Goal: Task Accomplishment & Management: Manage account settings

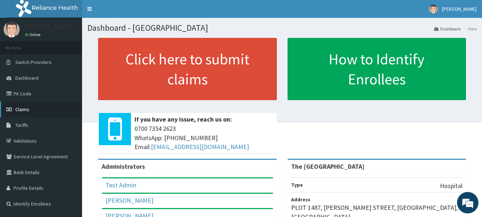
click at [19, 109] on span "Claims" at bounding box center [22, 109] width 14 height 6
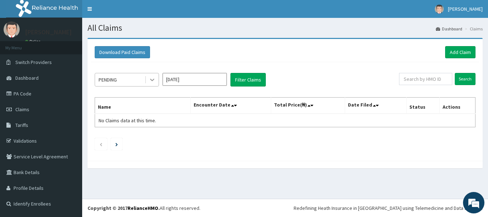
click at [152, 79] on icon at bounding box center [152, 79] width 7 height 7
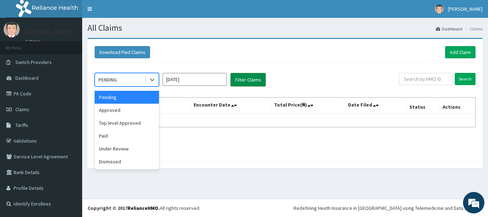
click at [244, 78] on button "Filter Claims" at bounding box center [247, 80] width 35 height 14
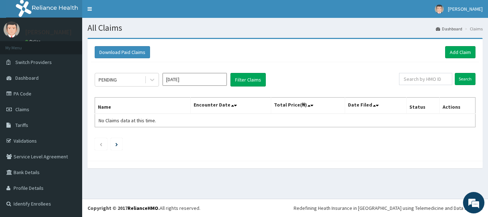
click at [210, 78] on input "[DATE]" at bounding box center [194, 79] width 64 height 13
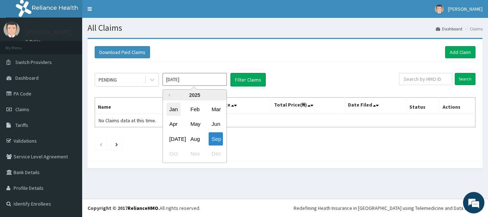
click at [173, 110] on div "Jan" at bounding box center [173, 108] width 14 height 13
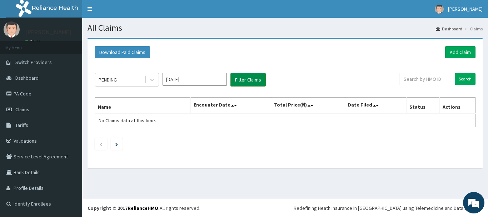
click at [245, 80] on button "Filter Claims" at bounding box center [247, 80] width 35 height 14
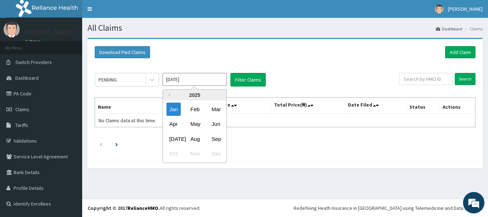
click at [206, 81] on input "Jan 2025" at bounding box center [194, 79] width 64 height 13
click at [193, 110] on div "Feb" at bounding box center [194, 108] width 14 height 13
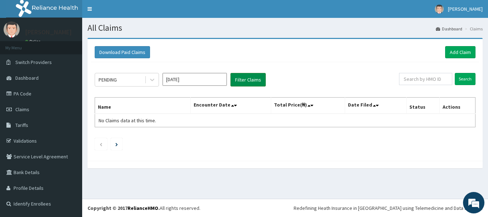
click at [249, 79] on button "Filter Claims" at bounding box center [247, 80] width 35 height 14
click at [198, 79] on input "Feb 2025" at bounding box center [194, 79] width 64 height 13
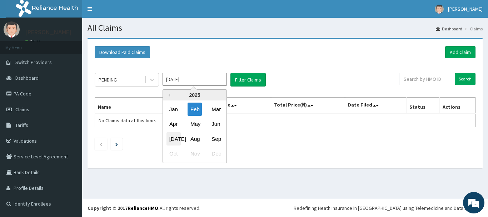
click at [174, 139] on div "Jul" at bounding box center [173, 138] width 14 height 13
type input "Jul 2025"
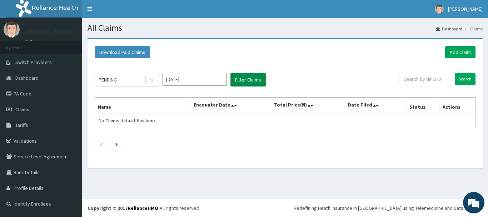
click at [245, 80] on button "Filter Claims" at bounding box center [247, 80] width 35 height 14
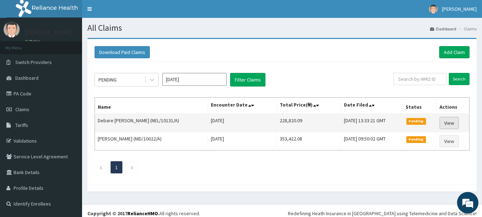
click at [454, 122] on link "View" at bounding box center [449, 123] width 19 height 12
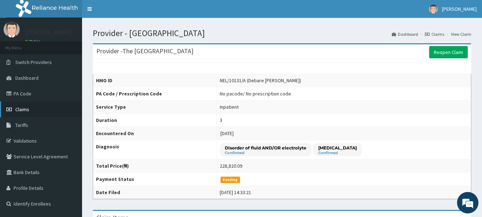
click at [23, 106] on link "Claims" at bounding box center [41, 109] width 82 height 16
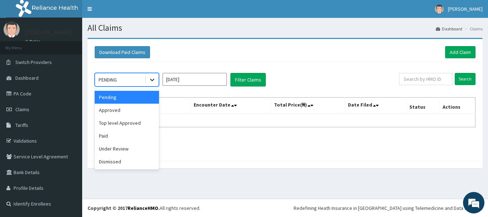
click at [153, 79] on icon at bounding box center [152, 79] width 7 height 7
click at [219, 79] on input "[DATE]" at bounding box center [194, 79] width 64 height 13
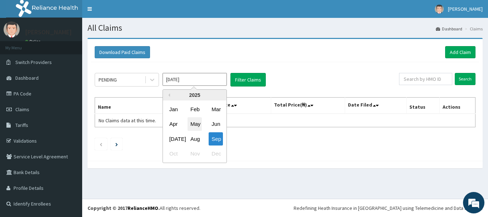
click at [193, 125] on div "May" at bounding box center [194, 123] width 14 height 13
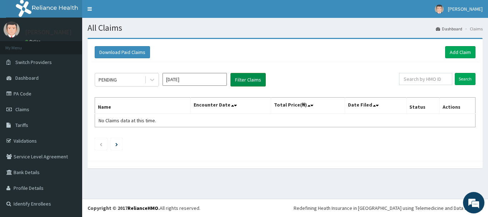
click at [240, 79] on button "Filter Claims" at bounding box center [247, 80] width 35 height 14
click at [152, 82] on icon at bounding box center [152, 79] width 7 height 7
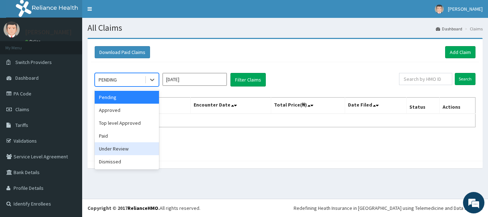
click at [108, 148] on div "Under Review" at bounding box center [127, 148] width 64 height 13
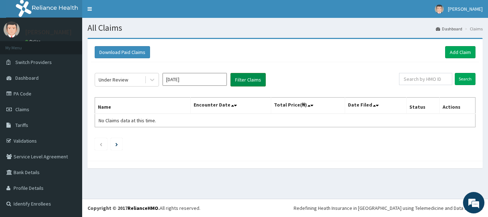
click at [242, 77] on button "Filter Claims" at bounding box center [247, 80] width 35 height 14
click at [212, 81] on input "May 2025" at bounding box center [194, 79] width 64 height 13
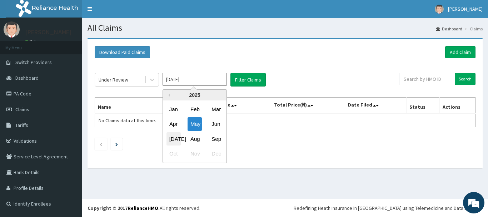
click at [173, 140] on div "Jul" at bounding box center [173, 138] width 14 height 13
type input "Jul 2025"
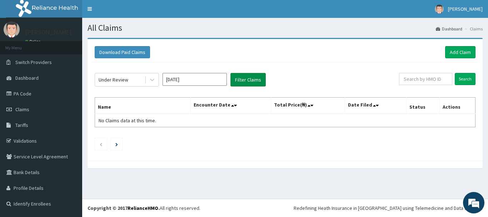
click at [244, 80] on button "Filter Claims" at bounding box center [247, 80] width 35 height 14
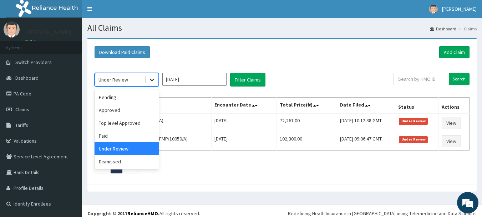
click at [151, 81] on icon at bounding box center [152, 79] width 7 height 7
click at [111, 162] on div "Dismissed" at bounding box center [127, 161] width 64 height 13
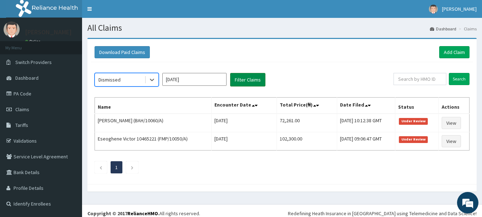
click at [239, 80] on button "Filter Claims" at bounding box center [247, 80] width 35 height 14
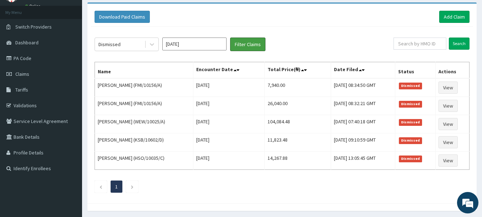
scroll to position [36, 0]
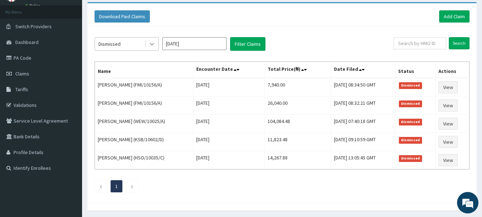
click at [156, 43] on div at bounding box center [152, 43] width 13 height 13
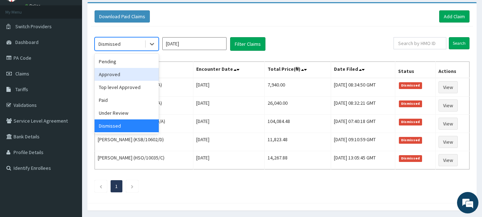
click at [107, 74] on div "Approved" at bounding box center [127, 74] width 64 height 13
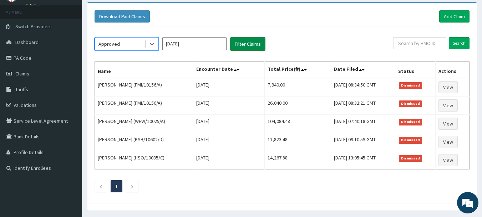
click at [247, 43] on button "Filter Claims" at bounding box center [247, 44] width 35 height 14
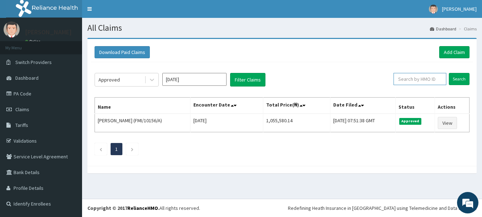
scroll to position [0, 0]
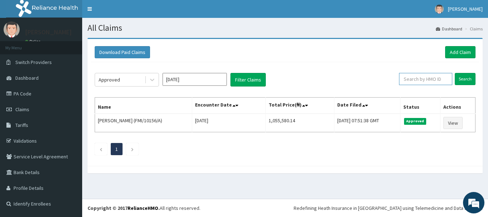
click at [412, 44] on div "Download Paid Claims Add Claim × Note you can only download claims within a max…" at bounding box center [284, 102] width 395 height 127
click at [414, 79] on input "text" at bounding box center [425, 79] width 53 height 12
paste input "BAH/10060/A"
type input "BAH/10060/A"
click at [462, 78] on input "Search" at bounding box center [464, 79] width 21 height 12
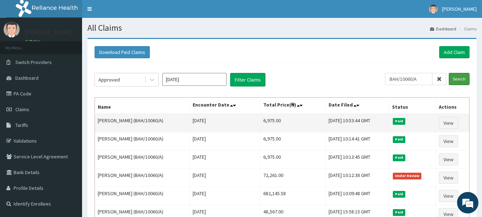
scroll to position [36, 0]
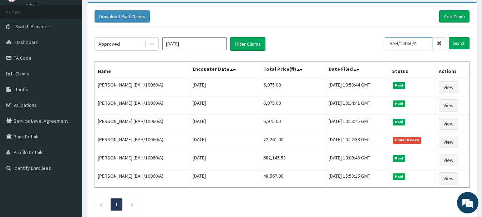
drag, startPoint x: 423, startPoint y: 42, endPoint x: 357, endPoint y: 42, distance: 66.8
click at [357, 42] on div "Approved Jul 2025 Filter Claims BAH/10060/A Search" at bounding box center [282, 44] width 375 height 14
paste input "FMI/10156/A"
type input "FMI/10156/A"
click at [460, 43] on input "Search" at bounding box center [459, 43] width 21 height 12
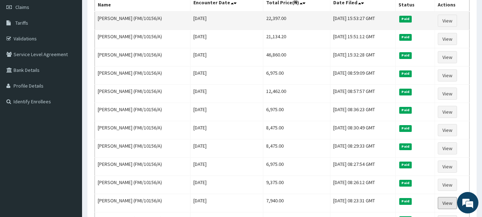
scroll to position [0, 0]
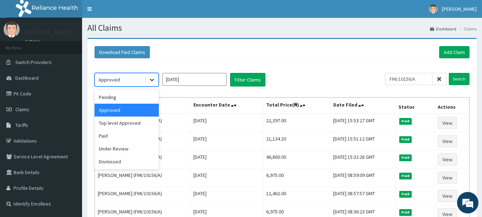
click at [151, 79] on icon at bounding box center [152, 80] width 4 height 2
click at [119, 124] on div "Top level Approved" at bounding box center [127, 122] width 64 height 13
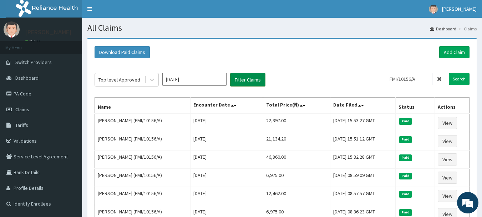
click at [243, 81] on button "Filter Claims" at bounding box center [247, 80] width 35 height 14
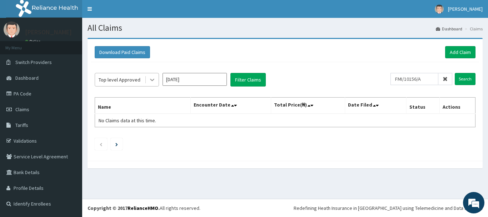
click at [150, 79] on icon at bounding box center [152, 79] width 7 height 7
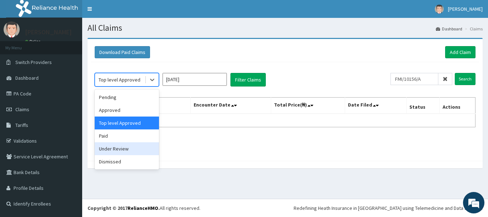
click at [107, 148] on div "Under Review" at bounding box center [127, 148] width 64 height 13
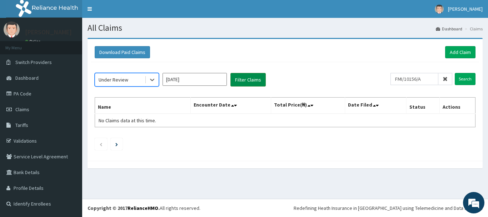
click at [251, 79] on button "Filter Claims" at bounding box center [247, 80] width 35 height 14
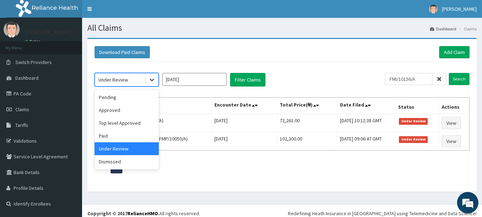
click at [153, 80] on icon at bounding box center [152, 80] width 4 height 2
click at [122, 160] on div "Dismissed" at bounding box center [127, 161] width 64 height 13
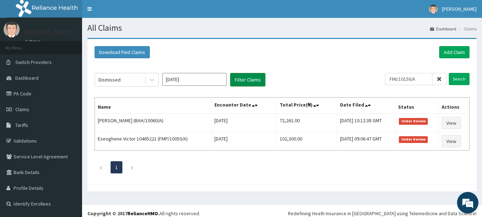
click at [243, 80] on button "Filter Claims" at bounding box center [247, 80] width 35 height 14
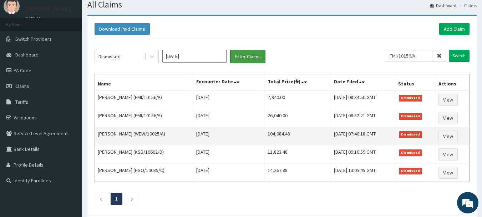
scroll to position [36, 0]
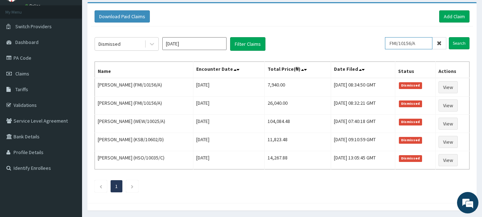
drag, startPoint x: 428, startPoint y: 41, endPoint x: 373, endPoint y: 41, distance: 55.0
click at [373, 41] on div "Dismissed Jul 2025 Filter Claims FMI/10156/A Search" at bounding box center [282, 44] width 375 height 14
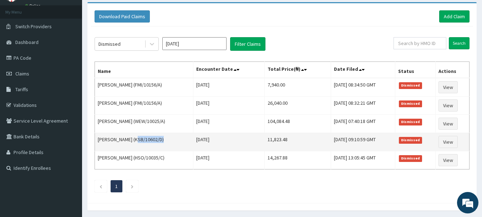
drag, startPoint x: 135, startPoint y: 139, endPoint x: 161, endPoint y: 140, distance: 25.7
click at [161, 140] on td "Obiora Ekwughe (KSB/10602/D)" at bounding box center [144, 142] width 99 height 18
copy td "KSB/10602/D"
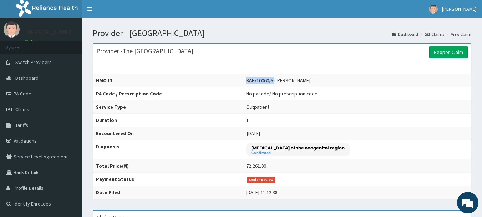
drag, startPoint x: 227, startPoint y: 80, endPoint x: 255, endPoint y: 82, distance: 28.2
click at [255, 82] on div "BAH/10060/A (Abdulhamid Itopa Audu)" at bounding box center [279, 80] width 66 height 7
copy div "BAH/10060/A"
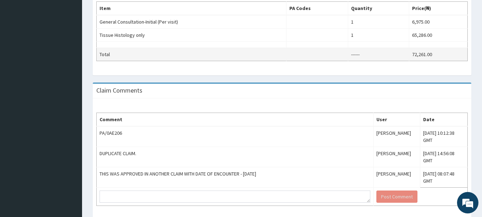
scroll to position [245, 0]
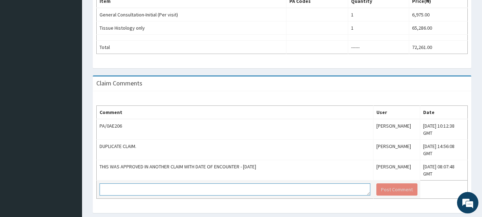
click at [124, 183] on textarea at bounding box center [235, 189] width 271 height 12
click at [138, 183] on textarea at bounding box center [235, 189] width 271 height 12
type textarea "ACCEPTED"
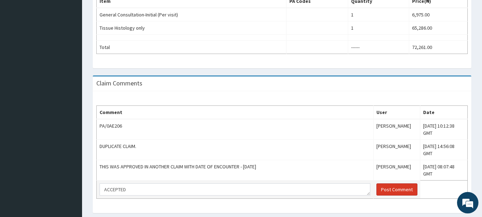
click at [377, 183] on button "Post Comment" at bounding box center [397, 189] width 41 height 12
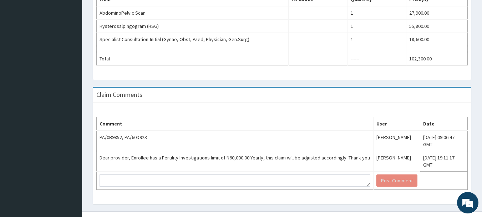
scroll to position [260, 0]
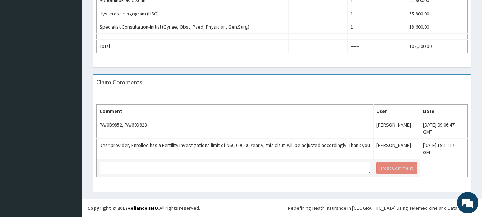
click at [117, 169] on textarea at bounding box center [235, 168] width 271 height 12
type textarea "T"
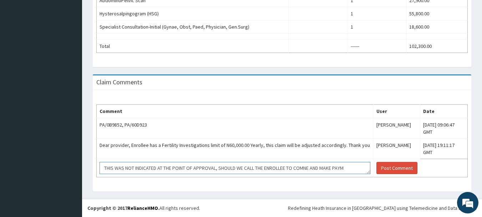
scroll to position [5, 0]
click at [313, 165] on textarea "THIS WAS NOT INDICATED AT THE POINT OF APPROVAL, SHOULD WE CALL THE ENROLLEE TO…" at bounding box center [235, 168] width 271 height 12
click at [308, 165] on textarea "THIS WAS NOT INDICATED AT THE POINT OF APPROVAL, SHOULD WE CALL THE ENROLLEE TO…" at bounding box center [235, 168] width 271 height 12
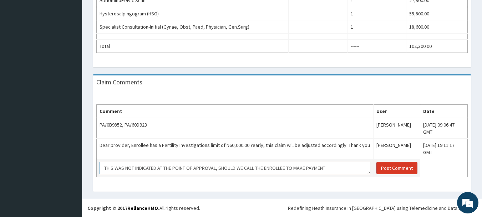
type textarea "THIS WAS NOT INDICATED AT THE POINT OF APPROVAL, SHOULD WE CALL THE ENROLLEE TO…"
click at [377, 166] on button "Post Comment" at bounding box center [397, 168] width 41 height 12
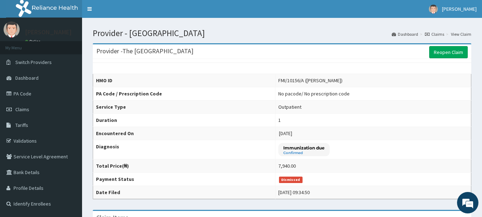
click at [276, 79] on td "FMI/10156/A ([PERSON_NAME])" at bounding box center [374, 80] width 196 height 13
drag, startPoint x: 264, startPoint y: 80, endPoint x: 289, endPoint y: 82, distance: 25.1
click at [289, 82] on div "FMI/10156/A ([PERSON_NAME])" at bounding box center [310, 80] width 64 height 7
copy div "FMI/10156/A"
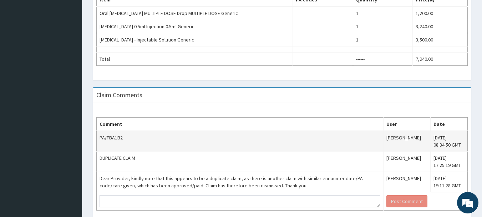
scroll to position [280, 0]
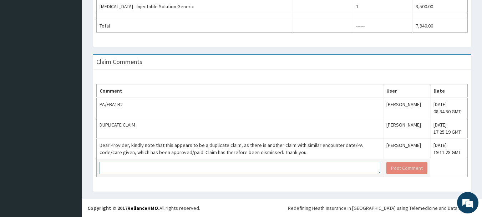
click at [118, 169] on textarea at bounding box center [240, 168] width 281 height 12
type textarea "ACCEPTED"
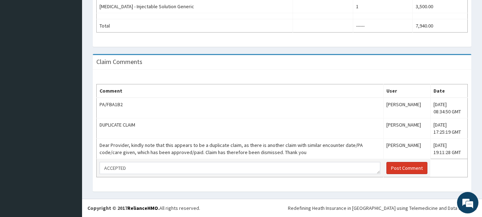
click at [393, 167] on button "Post Comment" at bounding box center [407, 168] width 41 height 12
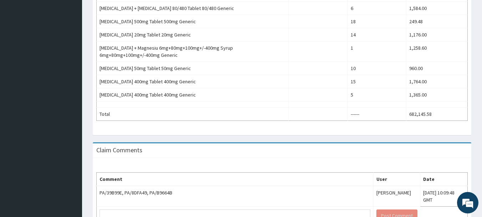
scroll to position [464, 0]
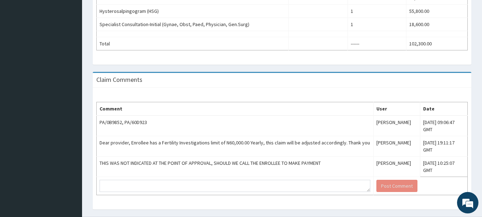
scroll to position [273, 0]
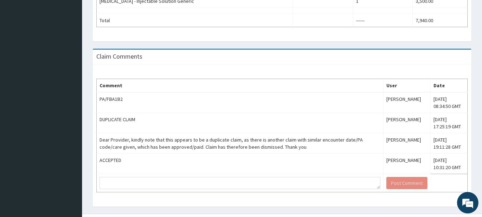
scroll to position [286, 0]
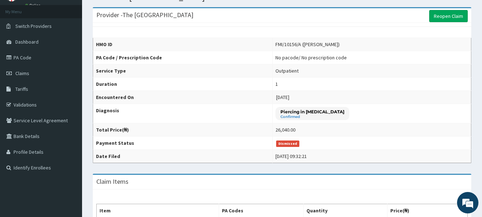
scroll to position [19, 0]
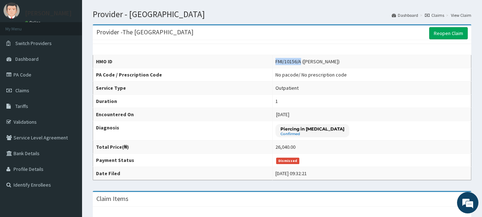
drag, startPoint x: 264, startPoint y: 61, endPoint x: 289, endPoint y: 63, distance: 24.7
click at [289, 63] on div "FMI/10156/A ([PERSON_NAME])" at bounding box center [308, 61] width 64 height 7
copy div "FMI/10156/A"
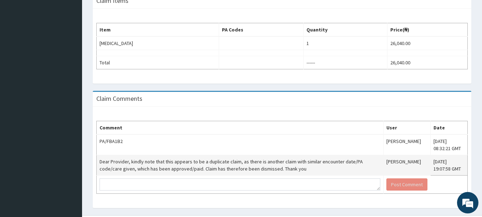
scroll to position [233, 0]
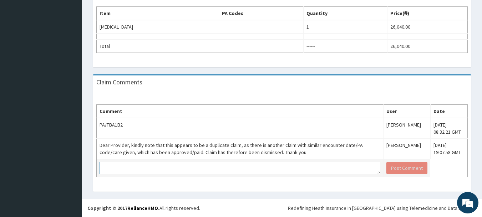
click at [119, 167] on textarea at bounding box center [240, 168] width 281 height 12
type textarea "ACCEPTED"
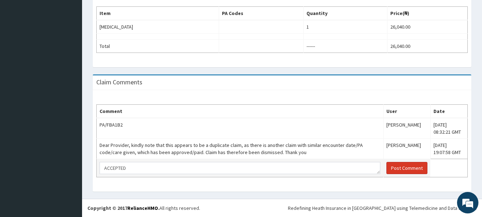
click at [389, 171] on button "Post Comment" at bounding box center [407, 168] width 41 height 12
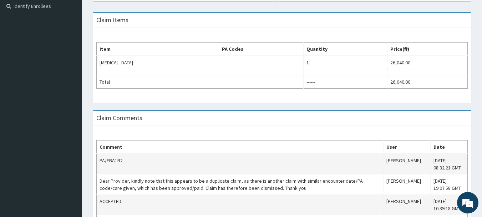
scroll to position [162, 0]
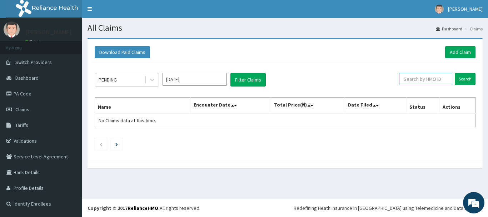
click at [412, 75] on input "text" at bounding box center [425, 79] width 53 height 12
paste input "FMI/10156/A"
type input "FMI/10156/A"
click at [462, 78] on input "Search" at bounding box center [464, 79] width 21 height 12
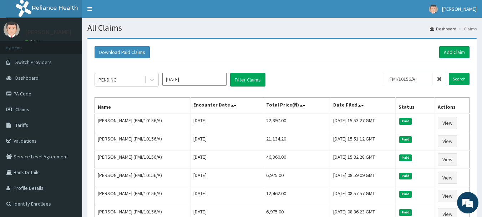
click at [439, 77] on icon at bounding box center [439, 78] width 5 height 5
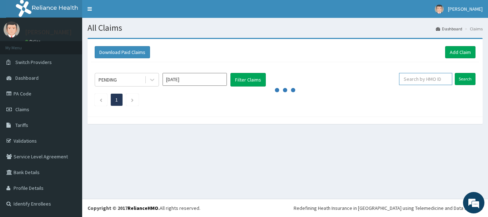
paste input "WEW/10025/A"
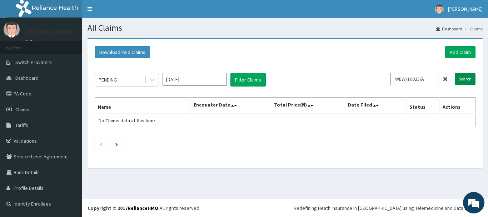
type input "WEW/10025/A"
click at [463, 80] on input "Search" at bounding box center [464, 79] width 21 height 12
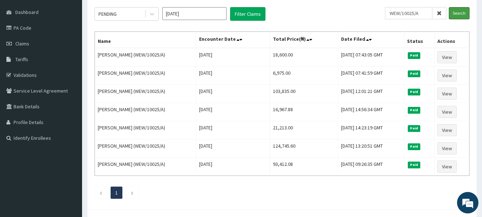
scroll to position [71, 0]
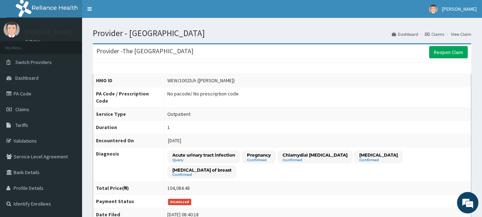
click at [167, 79] on div "WEW/10025/A ([PERSON_NAME])" at bounding box center [200, 80] width 67 height 7
drag, startPoint x: 162, startPoint y: 81, endPoint x: 189, endPoint y: 82, distance: 27.2
click at [189, 82] on div "WEW/10025/A ([PERSON_NAME])" at bounding box center [200, 80] width 67 height 7
copy div "WEW/10025/A"
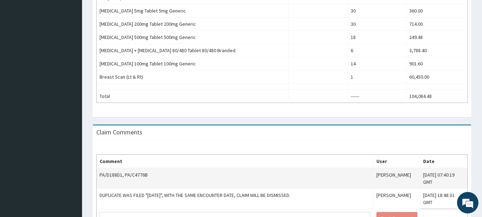
scroll to position [386, 0]
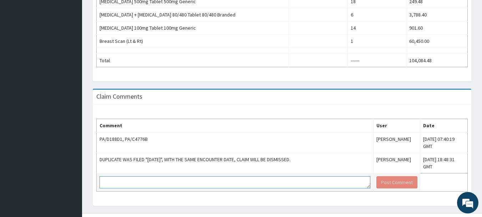
click at [141, 176] on textarea at bounding box center [235, 182] width 271 height 12
type textarea "ACCEPTED"
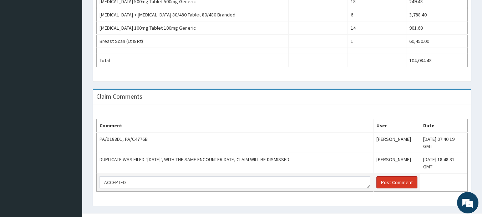
click at [377, 176] on button "Post Comment" at bounding box center [397, 182] width 41 height 12
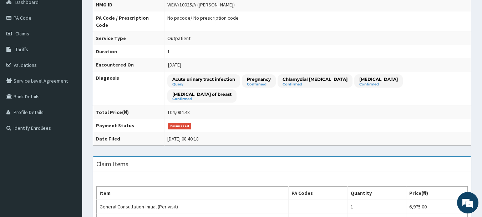
scroll to position [29, 0]
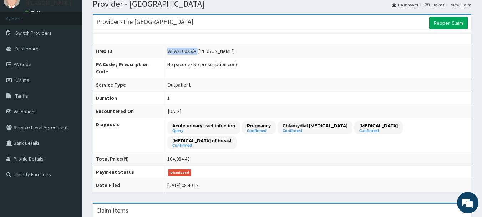
drag, startPoint x: 162, startPoint y: 51, endPoint x: 184, endPoint y: 52, distance: 21.8
click at [191, 50] on div "WEW/10025/A ([PERSON_NAME])" at bounding box center [200, 50] width 67 height 7
copy div "WEW/10025/A"
drag, startPoint x: 194, startPoint y: 51, endPoint x: 207, endPoint y: 44, distance: 14.4
click at [207, 50] on div "WEW/10025/A ([PERSON_NAME])" at bounding box center [200, 50] width 67 height 7
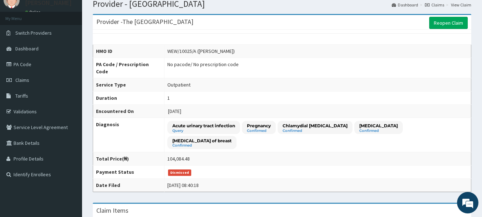
drag, startPoint x: 206, startPoint y: 44, endPoint x: 195, endPoint y: 58, distance: 18.0
click at [195, 58] on td "No pacode / No prescription code" at bounding box center [317, 68] width 307 height 20
drag, startPoint x: 193, startPoint y: 50, endPoint x: 207, endPoint y: 49, distance: 13.6
click at [207, 49] on div "WEW/10025/A (Doofan Nelly Joseph)" at bounding box center [200, 50] width 67 height 7
copy div "Doofan"
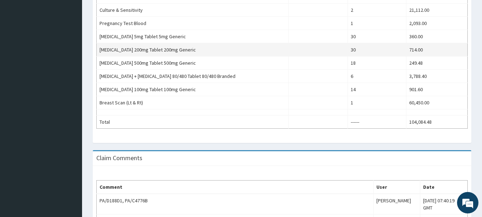
scroll to position [386, 0]
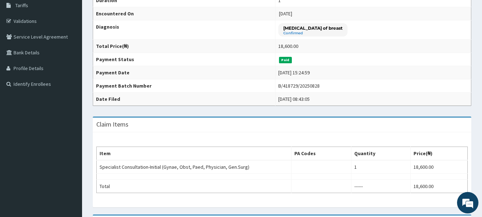
scroll to position [107, 0]
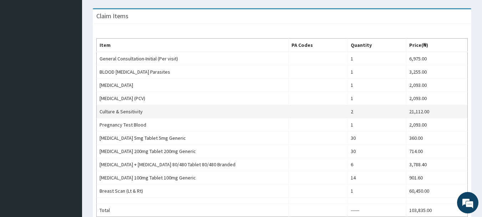
scroll to position [286, 0]
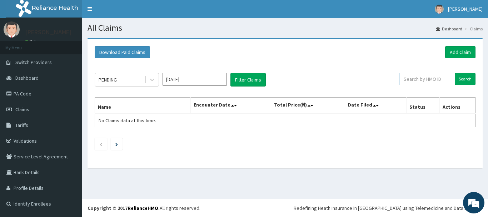
paste input "KSB/10602/D"
type input "KSB/10602/D"
click at [465, 80] on input "Search" at bounding box center [464, 79] width 21 height 12
paste input "KSB/10602/D"
type input "KSB/10602/D"
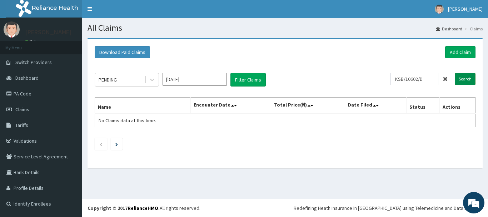
click at [464, 76] on input "Search" at bounding box center [464, 79] width 21 height 12
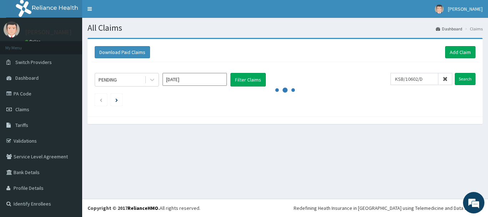
drag, startPoint x: 225, startPoint y: 4, endPoint x: 376, endPoint y: 146, distance: 207.6
click at [376, 146] on div "All Claims Dashboard Claims Download Paid Claims Add Claim × Note you can only …" at bounding box center [285, 108] width 406 height 181
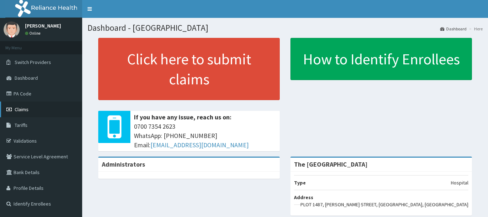
click at [18, 110] on span "Claims" at bounding box center [22, 109] width 14 height 6
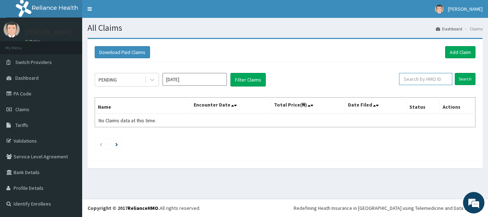
paste input "KSB/10602/D"
type input "KSB/10602/D"
click at [461, 79] on input "Search" at bounding box center [464, 79] width 21 height 12
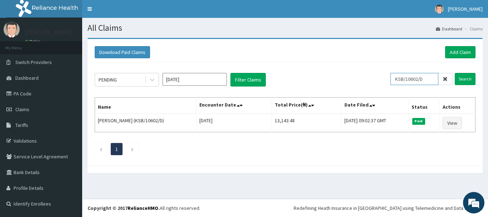
drag, startPoint x: 432, startPoint y: 79, endPoint x: 322, endPoint y: 70, distance: 110.0
click at [322, 70] on div "PENDING Sep 2025 Filter Claims KSB/10602/D Search Name Encounter Date Total Pri…" at bounding box center [285, 112] width 388 height 100
paste input "HSO/10035/C"
type input "HSO/10035/C"
click at [464, 80] on input "Search" at bounding box center [464, 79] width 21 height 12
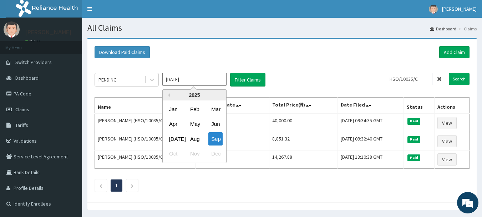
click at [219, 80] on input "[DATE]" at bounding box center [194, 79] width 64 height 13
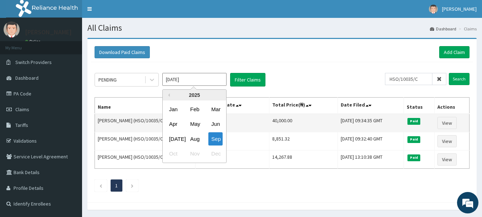
drag, startPoint x: 174, startPoint y: 138, endPoint x: 177, endPoint y: 131, distance: 7.4
click at [174, 138] on div "Jul" at bounding box center [173, 138] width 14 height 13
type input "Jul 2025"
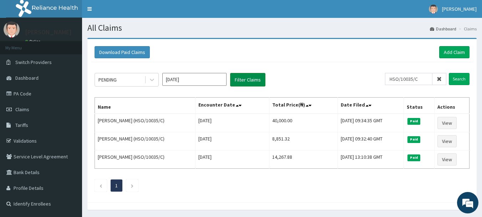
click at [251, 79] on button "Filter Claims" at bounding box center [247, 80] width 35 height 14
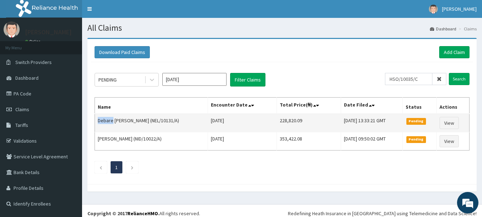
drag, startPoint x: 99, startPoint y: 121, endPoint x: 113, endPoint y: 122, distance: 14.4
click at [113, 122] on td "Debare Emmanuel Ajibi (NEL/10131/A)" at bounding box center [151, 123] width 113 height 19
copy td "Debare"
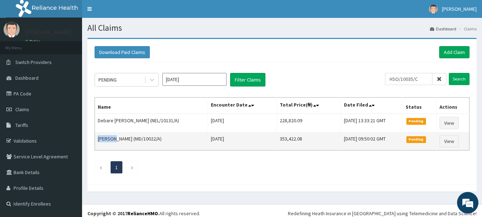
drag, startPoint x: 98, startPoint y: 139, endPoint x: 114, endPoint y: 138, distance: 16.1
click at [114, 138] on td "Olufemi Folorunsho (NID/10022/A)" at bounding box center [151, 141] width 113 height 18
copy td "Olufemi"
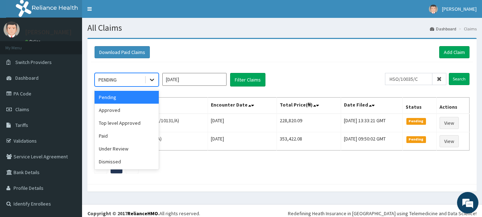
click at [155, 78] on icon at bounding box center [152, 79] width 7 height 7
click at [104, 136] on div "Paid" at bounding box center [127, 135] width 64 height 13
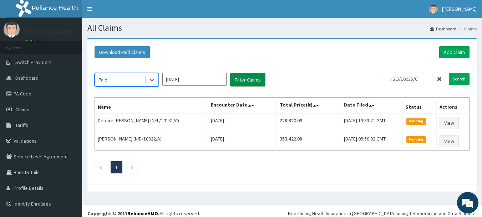
click at [239, 81] on button "Filter Claims" at bounding box center [247, 80] width 35 height 14
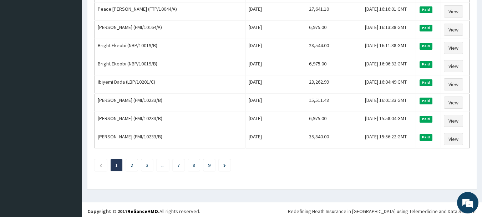
scroll to position [879, 0]
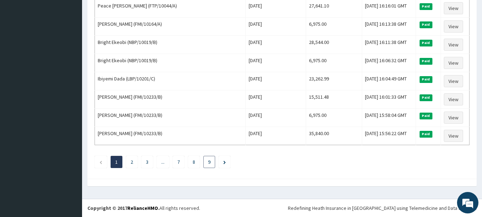
click at [211, 163] on link "9" at bounding box center [209, 162] width 2 height 6
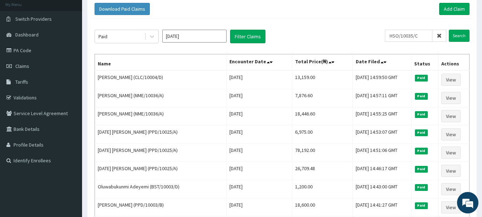
scroll to position [0, 0]
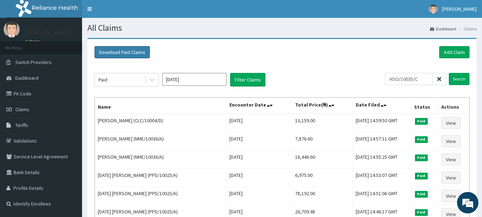
click at [122, 51] on button "Download Paid Claims" at bounding box center [122, 52] width 55 height 12
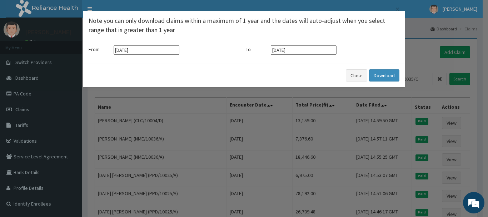
click at [150, 50] on input "12-06-2025" at bounding box center [147, 49] width 66 height 9
click at [365, 45] on div "To 12-09-2025" at bounding box center [323, 49] width 154 height 9
click at [358, 77] on button "Close" at bounding box center [356, 75] width 21 height 12
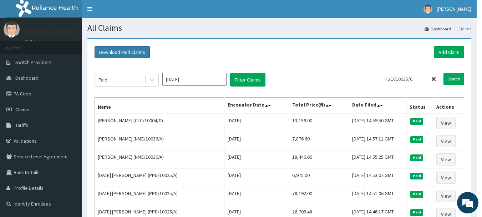
click at [124, 51] on button "Download Paid Claims" at bounding box center [122, 52] width 55 height 12
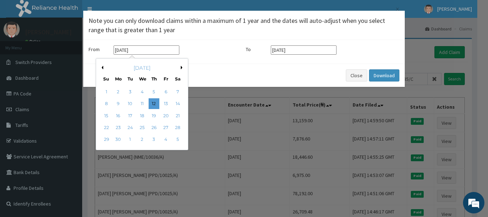
click at [151, 49] on input "12-06-2025" at bounding box center [147, 49] width 66 height 9
click at [181, 69] on button "Next Month" at bounding box center [183, 68] width 4 height 4
click at [130, 92] on div "1" at bounding box center [130, 91] width 11 height 11
type input "01-07-2025"
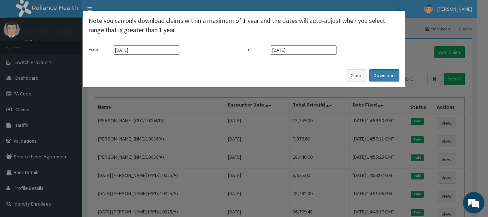
click at [380, 74] on button "Download" at bounding box center [384, 75] width 30 height 12
click at [354, 77] on button "Close" at bounding box center [356, 75] width 21 height 12
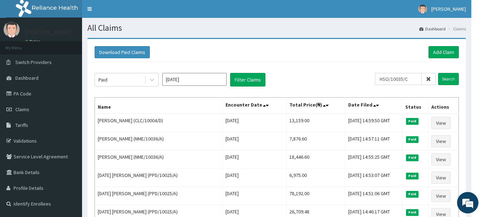
drag, startPoint x: 123, startPoint y: 50, endPoint x: 278, endPoint y: 44, distance: 155.0
click at [278, 44] on div "Download Paid Claims Add Claim" at bounding box center [277, 52] width 372 height 20
drag, startPoint x: 217, startPoint y: 5, endPoint x: 152, endPoint y: 29, distance: 69.4
click at [152, 29] on h1 "All Claims" at bounding box center [276, 27] width 379 height 9
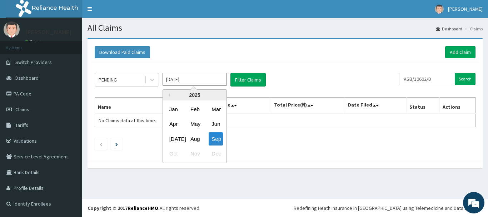
click at [214, 77] on input "[DATE]" at bounding box center [194, 79] width 64 height 13
click at [172, 139] on div "[DATE]" at bounding box center [173, 138] width 14 height 13
type input "[DATE]"
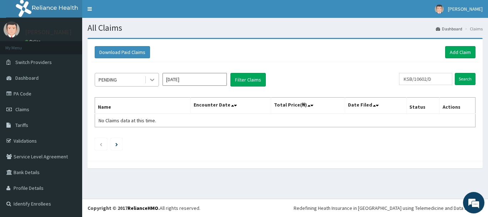
click at [153, 81] on icon at bounding box center [152, 79] width 7 height 7
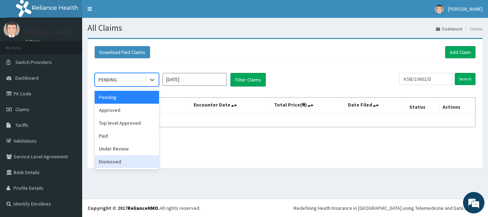
click at [111, 161] on div "Dismissed" at bounding box center [127, 161] width 64 height 13
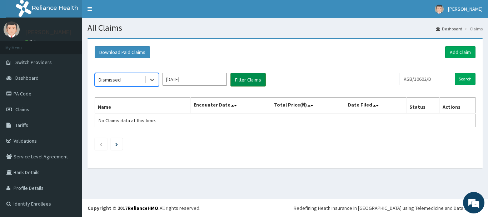
click at [241, 81] on button "Filter Claims" at bounding box center [247, 80] width 35 height 14
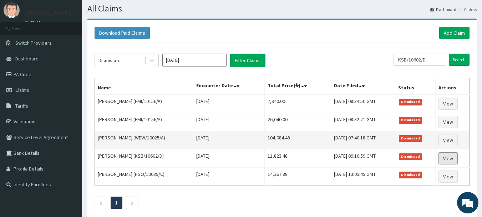
scroll to position [36, 0]
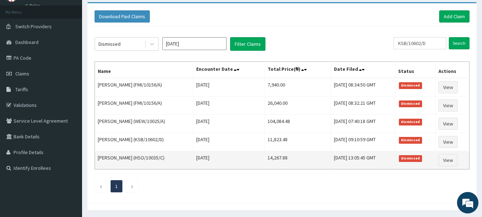
drag, startPoint x: 134, startPoint y: 158, endPoint x: 162, endPoint y: 156, distance: 27.9
click at [162, 156] on td "Tertsea Paul Lan (HSO/10035/C)" at bounding box center [144, 160] width 99 height 18
copy td "HSO/10035/C"
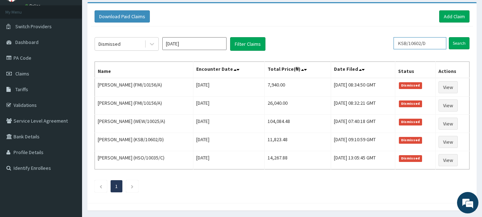
drag, startPoint x: 435, startPoint y: 45, endPoint x: 358, endPoint y: 34, distance: 77.9
click at [358, 34] on div "Dismissed Jul 2025 Filter Claims KSB/10602/D Search Name Encounter Date Total P…" at bounding box center [282, 112] width 382 height 173
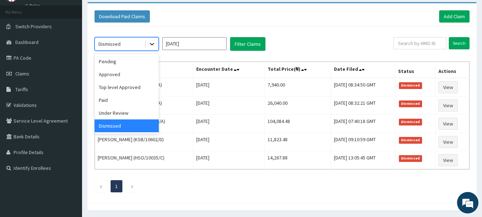
click at [150, 43] on icon at bounding box center [152, 43] width 7 height 7
click at [116, 60] on div "Pending" at bounding box center [127, 61] width 64 height 13
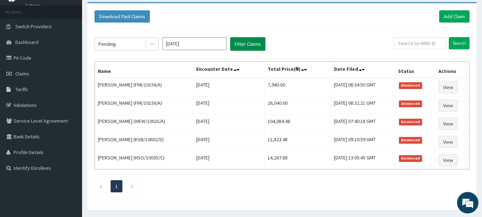
click at [236, 43] on button "Filter Claims" at bounding box center [247, 44] width 35 height 14
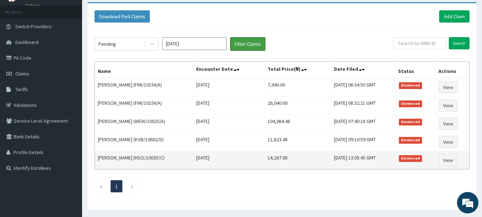
scroll to position [5, 0]
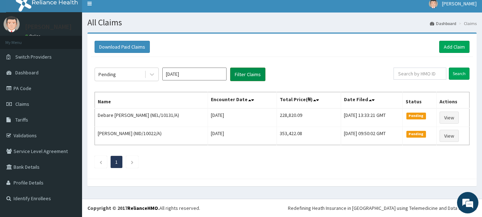
click at [255, 74] on button "Filter Claims" at bounding box center [247, 74] width 35 height 14
click at [149, 75] on icon at bounding box center [152, 74] width 7 height 7
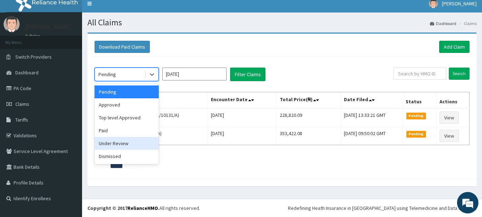
click at [131, 144] on div "Under Review" at bounding box center [127, 143] width 64 height 13
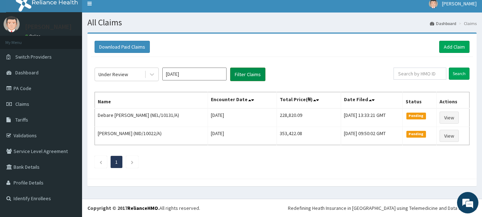
click at [251, 76] on button "Filter Claims" at bounding box center [247, 74] width 35 height 14
click at [243, 71] on button "Filter Claims" at bounding box center [247, 74] width 35 height 14
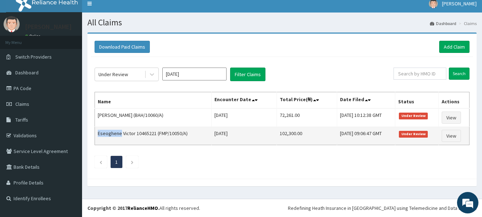
drag, startPoint x: 98, startPoint y: 134, endPoint x: 120, endPoint y: 136, distance: 22.3
click at [120, 136] on td "Eseoghene Victor 10465221 (FMP/10050/A)" at bounding box center [153, 136] width 117 height 18
copy td "Eseoghene"
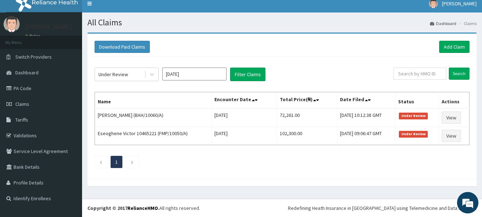
click at [296, 47] on div "Download Paid Claims Add Claim" at bounding box center [282, 47] width 375 height 12
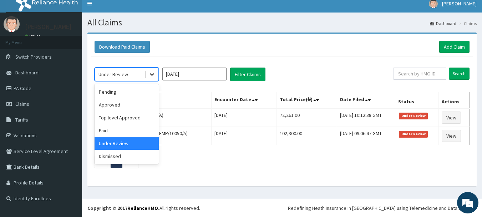
click at [152, 75] on icon at bounding box center [152, 75] width 4 height 2
click at [111, 157] on div "Dismissed" at bounding box center [127, 156] width 64 height 13
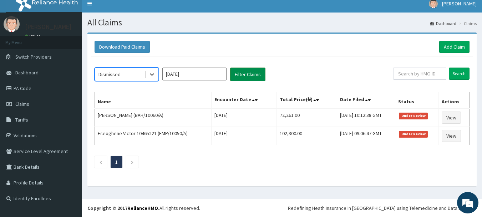
click at [238, 76] on button "Filter Claims" at bounding box center [247, 74] width 35 height 14
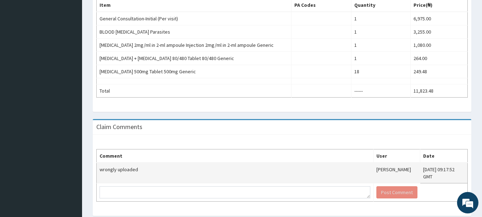
scroll to position [250, 0]
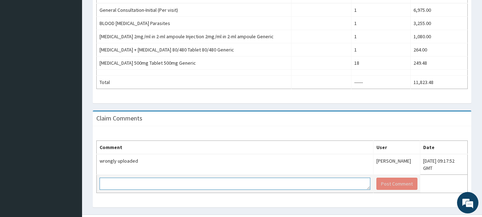
click at [114, 177] on textarea at bounding box center [235, 183] width 271 height 12
type textarea "DISMISS"
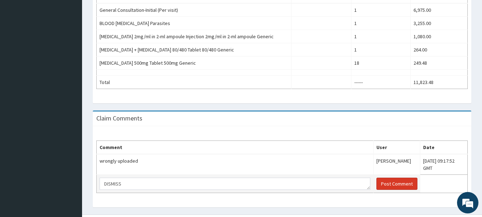
click at [377, 177] on button "Post Comment" at bounding box center [397, 183] width 41 height 12
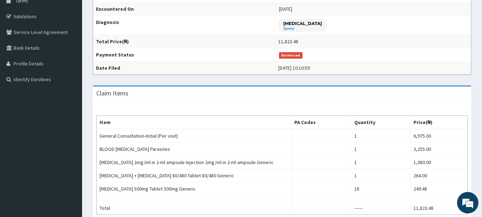
scroll to position [107, 0]
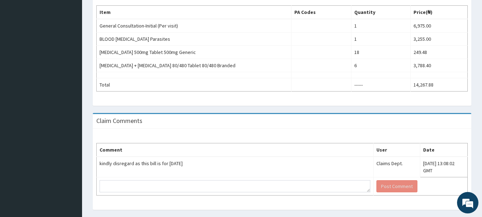
scroll to position [245, 0]
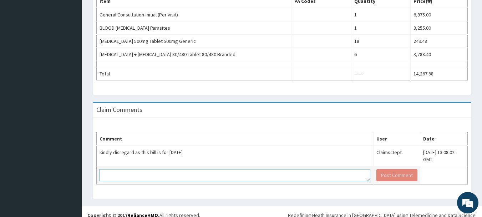
click at [114, 169] on textarea at bounding box center [235, 175] width 271 height 12
click at [113, 169] on textarea at bounding box center [235, 175] width 271 height 12
type textarea "DIMISS"
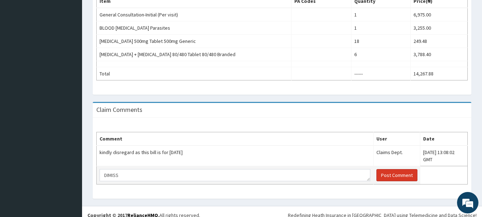
drag, startPoint x: 367, startPoint y: 168, endPoint x: 367, endPoint y: 164, distance: 4.3
click at [377, 169] on button "Post Comment" at bounding box center [397, 175] width 41 height 12
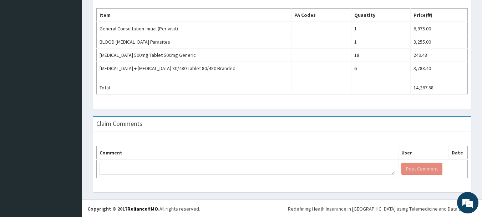
scroll to position [258, 0]
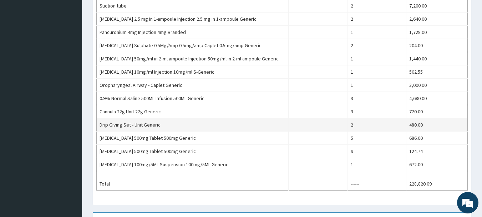
scroll to position [548, 0]
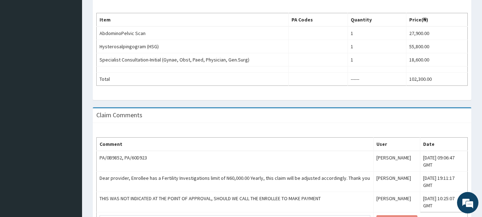
scroll to position [214, 0]
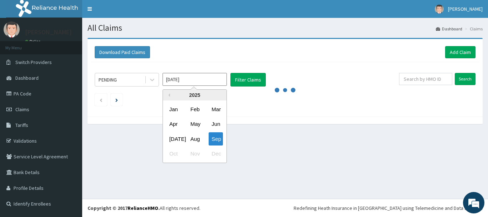
click at [221, 77] on input "[DATE]" at bounding box center [194, 79] width 64 height 13
click at [214, 124] on div "Jun" at bounding box center [215, 123] width 14 height 13
type input "Jun 2025"
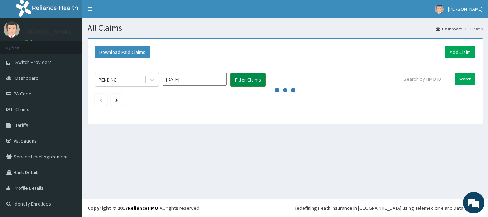
click at [245, 80] on button "Filter Claims" at bounding box center [247, 80] width 35 height 14
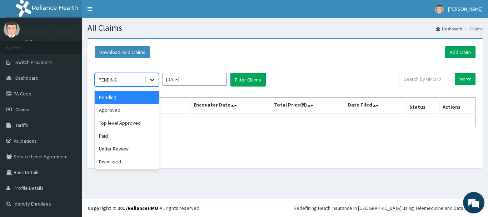
click at [152, 79] on icon at bounding box center [152, 79] width 7 height 7
click at [110, 147] on div "Under Review" at bounding box center [127, 148] width 64 height 13
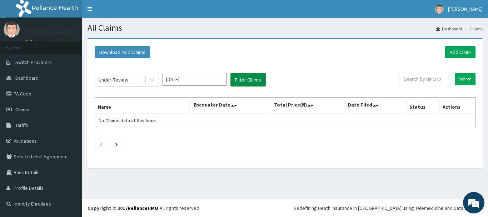
click at [242, 80] on button "Filter Claims" at bounding box center [247, 80] width 35 height 14
click at [239, 78] on button "Filter Claims" at bounding box center [247, 80] width 35 height 14
click at [155, 79] on icon at bounding box center [152, 79] width 7 height 7
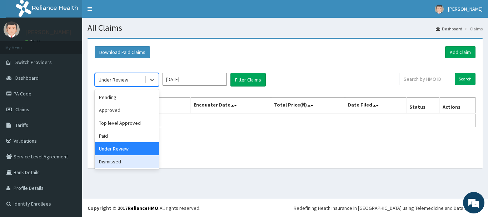
click at [115, 162] on div "Dismissed" at bounding box center [127, 161] width 64 height 13
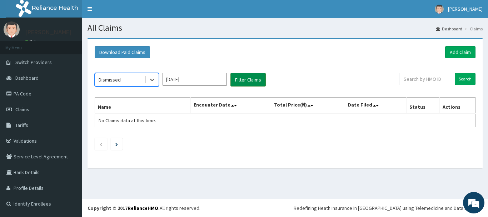
click at [241, 79] on button "Filter Claims" at bounding box center [247, 80] width 35 height 14
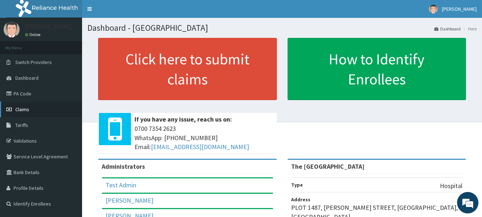
click at [22, 109] on span "Claims" at bounding box center [22, 109] width 14 height 6
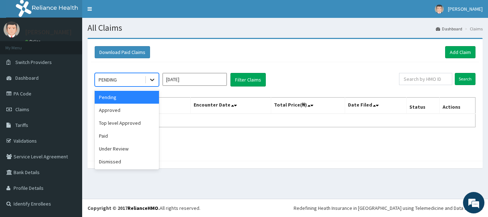
click at [151, 80] on icon at bounding box center [152, 80] width 4 height 2
click at [105, 160] on div "Dismissed" at bounding box center [127, 161] width 64 height 13
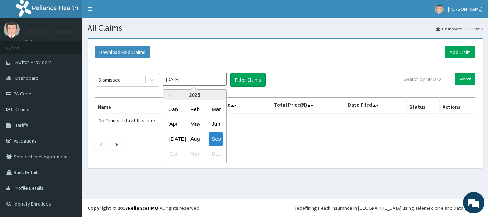
click at [211, 80] on input "[DATE]" at bounding box center [194, 79] width 64 height 13
click at [212, 124] on div "Jun" at bounding box center [215, 123] width 14 height 13
type input "[DATE]"
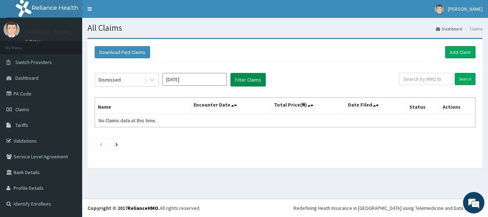
click at [247, 76] on button "Filter Claims" at bounding box center [247, 80] width 35 height 14
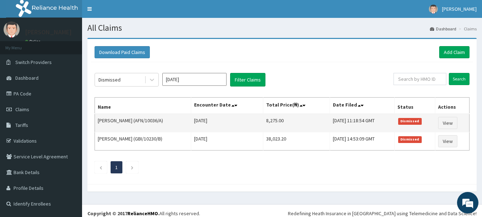
drag, startPoint x: 137, startPoint y: 120, endPoint x: 153, endPoint y: 122, distance: 15.8
click at [163, 124] on td "[PERSON_NAME] (AFN/10036/A)" at bounding box center [143, 123] width 96 height 19
copy td "AFN/10036/"
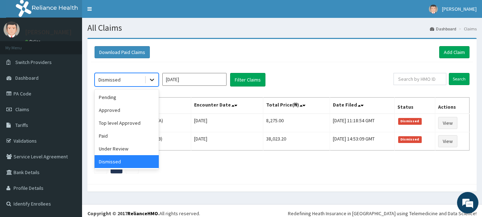
click at [148, 80] on div at bounding box center [152, 79] width 13 height 13
click at [117, 146] on div "Under Review" at bounding box center [127, 148] width 64 height 13
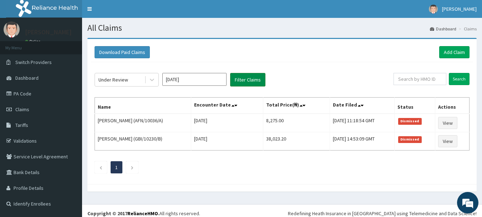
click at [238, 80] on button "Filter Claims" at bounding box center [247, 80] width 35 height 14
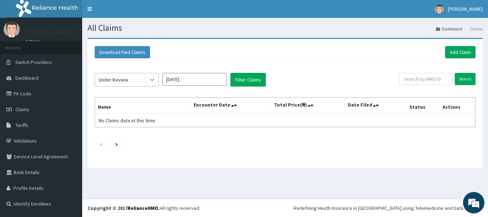
click at [150, 78] on icon at bounding box center [152, 79] width 7 height 7
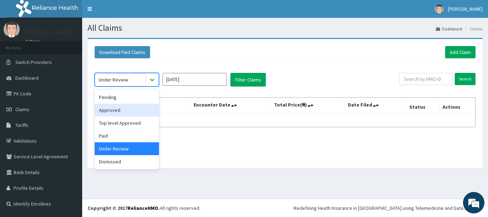
click at [124, 112] on div "Approved" at bounding box center [127, 110] width 64 height 13
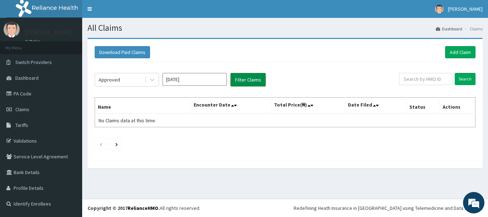
click at [254, 81] on button "Filter Claims" at bounding box center [247, 80] width 35 height 14
click at [150, 81] on icon at bounding box center [152, 79] width 7 height 7
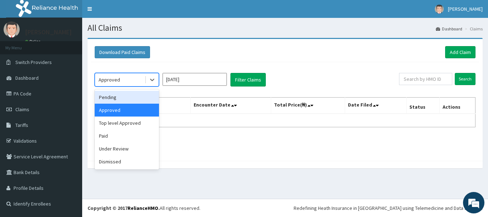
click at [114, 98] on div "Pending" at bounding box center [127, 97] width 64 height 13
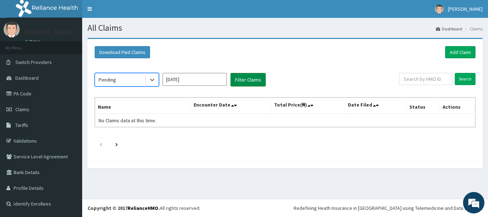
click at [253, 78] on button "Filter Claims" at bounding box center [247, 80] width 35 height 14
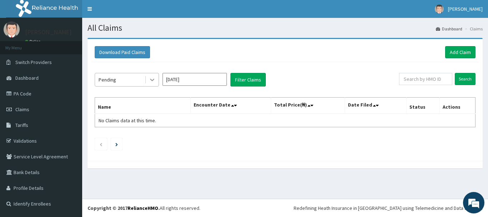
click at [152, 80] on icon at bounding box center [152, 79] width 7 height 7
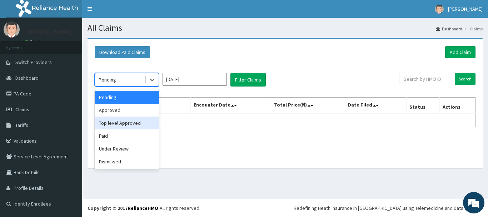
click at [131, 120] on div "Top level Approved" at bounding box center [127, 122] width 64 height 13
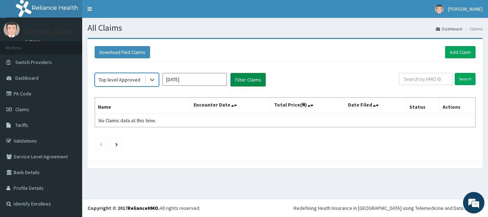
click at [243, 79] on button "Filter Claims" at bounding box center [247, 80] width 35 height 14
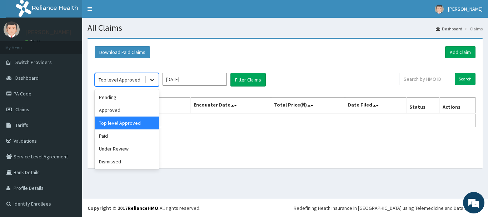
click at [152, 79] on icon at bounding box center [152, 79] width 7 height 7
click at [118, 135] on div "Paid" at bounding box center [127, 135] width 64 height 13
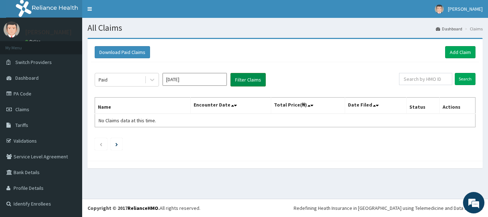
click at [245, 81] on button "Filter Claims" at bounding box center [247, 80] width 35 height 14
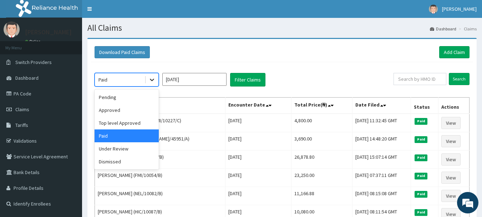
click at [149, 80] on icon at bounding box center [152, 79] width 7 height 7
click at [124, 148] on div "Under Review" at bounding box center [127, 148] width 64 height 13
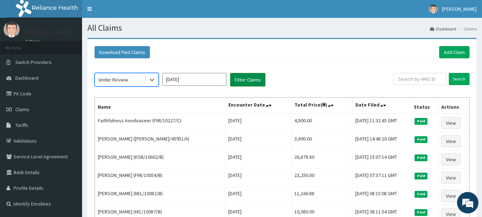
click at [242, 79] on button "Filter Claims" at bounding box center [247, 80] width 35 height 14
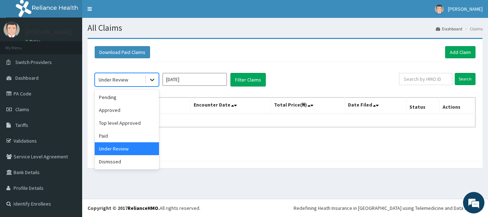
click at [151, 81] on icon at bounding box center [152, 79] width 7 height 7
click at [127, 163] on div "Dismissed" at bounding box center [127, 161] width 64 height 13
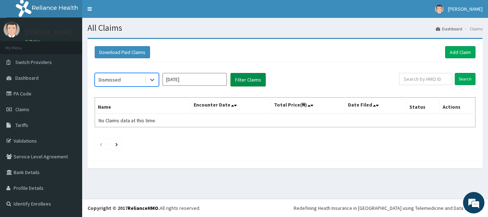
click at [245, 78] on button "Filter Claims" at bounding box center [247, 80] width 35 height 14
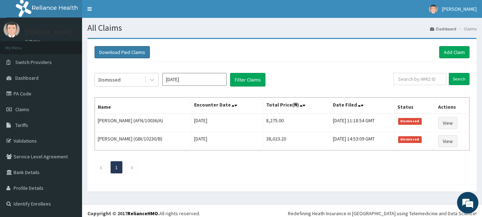
click at [128, 54] on button "Download Paid Claims" at bounding box center [122, 52] width 55 height 12
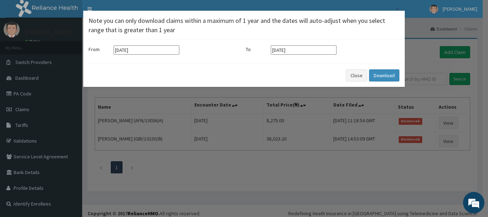
click at [231, 184] on div "× Note you can only download claims within a maximum of 1 year and the dates wi…" at bounding box center [244, 108] width 488 height 217
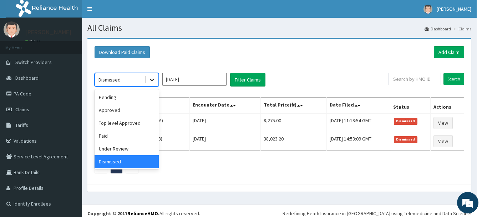
click at [152, 77] on icon at bounding box center [152, 79] width 7 height 7
click at [103, 136] on div "Paid" at bounding box center [127, 135] width 64 height 13
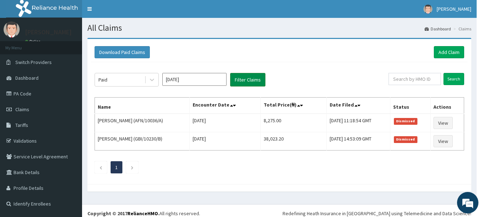
click at [245, 79] on button "Filter Claims" at bounding box center [247, 80] width 35 height 14
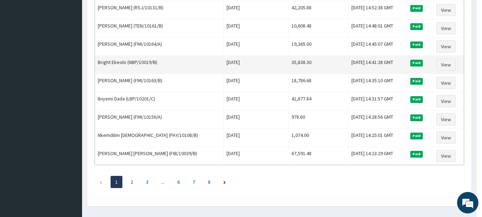
scroll to position [879, 0]
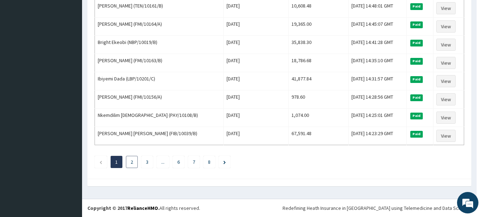
click at [129, 163] on li "2" at bounding box center [132, 162] width 12 height 12
click at [132, 160] on link "2" at bounding box center [132, 162] width 2 height 6
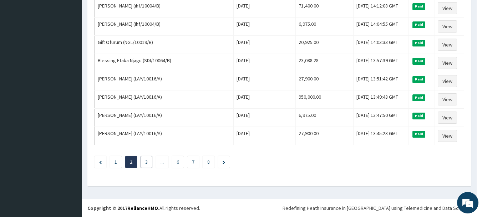
click at [144, 162] on li "3" at bounding box center [147, 162] width 12 height 12
click at [207, 162] on li "8" at bounding box center [209, 162] width 12 height 12
click at [209, 160] on link "8" at bounding box center [208, 162] width 2 height 6
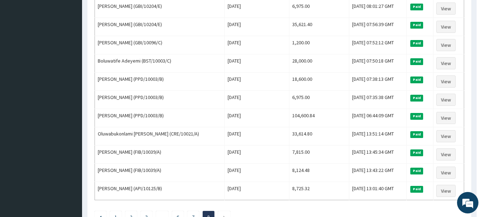
scroll to position [333, 0]
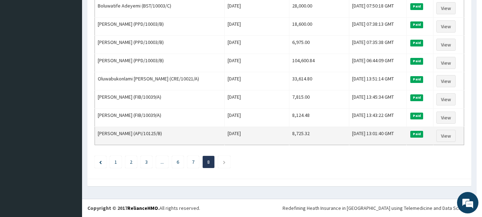
drag, startPoint x: 133, startPoint y: 132, endPoint x: 159, endPoint y: 133, distance: 25.4
click at [159, 133] on td "Mobolaji Salako (API/10125/B)" at bounding box center [160, 136] width 130 height 18
copy td "API/10125/B"
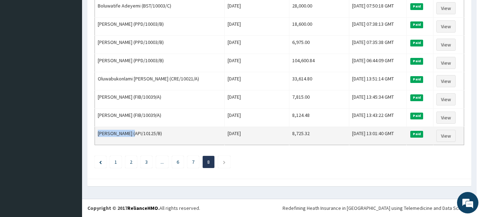
drag, startPoint x: 98, startPoint y: 132, endPoint x: 130, endPoint y: 133, distance: 31.8
click at [130, 133] on td "Mobolaji Salako (API/10125/B)" at bounding box center [160, 136] width 130 height 18
copy td "Mobolaji Salako"
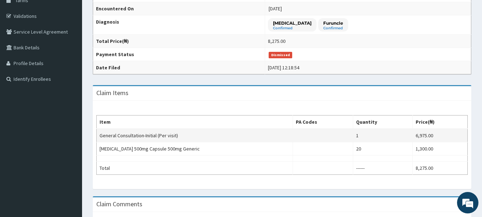
scroll to position [40, 0]
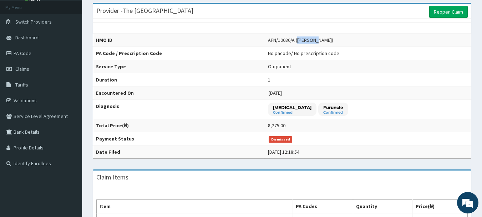
drag, startPoint x: 304, startPoint y: 40, endPoint x: 322, endPoint y: 41, distance: 18.6
click at [322, 41] on div "AFN/10036/A ([PERSON_NAME])" at bounding box center [300, 39] width 65 height 7
copy div "Damilola"
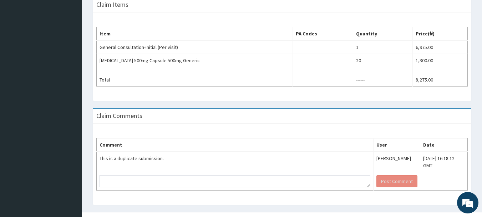
scroll to position [219, 0]
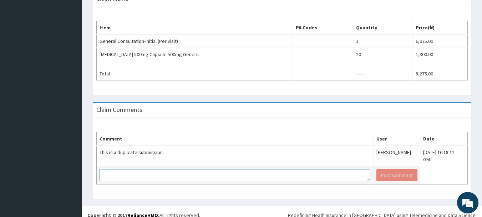
click at [127, 169] on textarea at bounding box center [235, 175] width 271 height 12
type textarea "DISMISS"
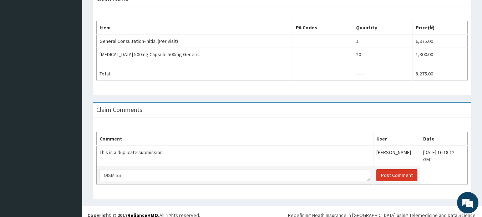
click at [377, 170] on button "Post Comment" at bounding box center [397, 175] width 41 height 12
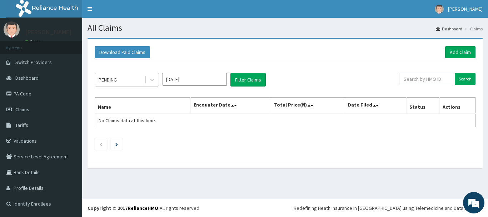
click at [328, 38] on div "Download Paid Claims Add Claim × Note you can only download claims within a max…" at bounding box center [284, 103] width 395 height 130
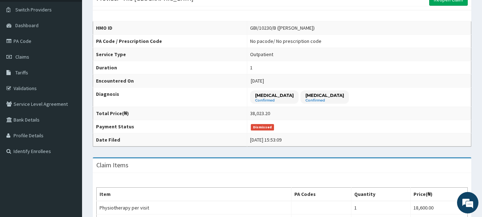
scroll to position [36, 0]
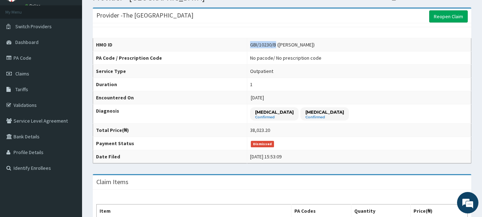
drag, startPoint x: 237, startPoint y: 45, endPoint x: 262, endPoint y: 44, distance: 25.0
click at [263, 45] on div "GBI/10230/B ([PERSON_NAME])" at bounding box center [282, 44] width 65 height 7
copy div "GBI/10230/B"
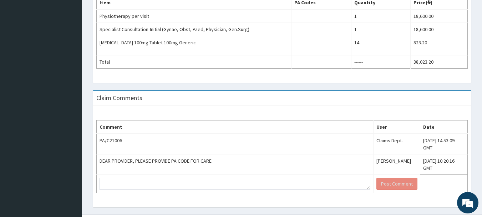
scroll to position [245, 0]
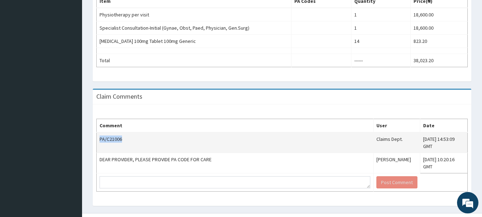
drag, startPoint x: 100, startPoint y: 139, endPoint x: 120, endPoint y: 141, distance: 19.7
click at [126, 140] on td "PA/C21006" at bounding box center [235, 142] width 277 height 21
copy td "PA/C21006"
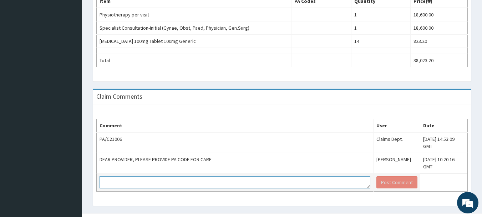
paste textarea "PA/C21006"
type textarea "PA/C21006"
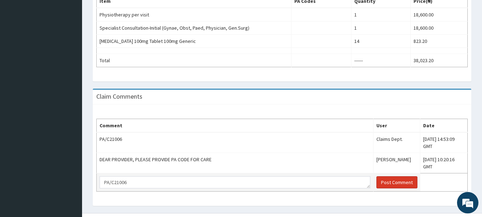
click at [377, 176] on button "Post Comment" at bounding box center [397, 182] width 41 height 12
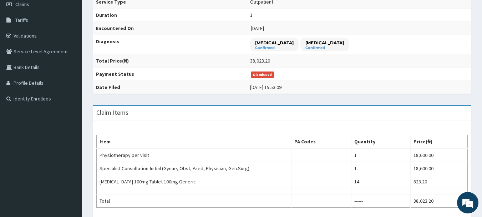
scroll to position [102, 0]
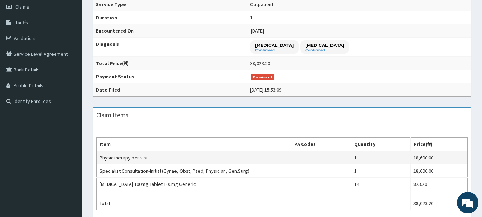
drag, startPoint x: 325, startPoint y: 164, endPoint x: 324, endPoint y: 160, distance: 4.0
click at [325, 164] on td at bounding box center [322, 170] width 60 height 13
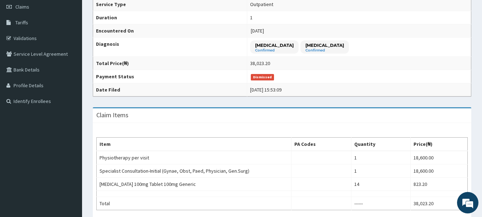
click at [397, 62] on td "38,023.20" at bounding box center [359, 63] width 224 height 13
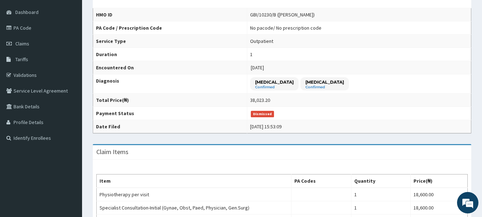
scroll to position [0, 0]
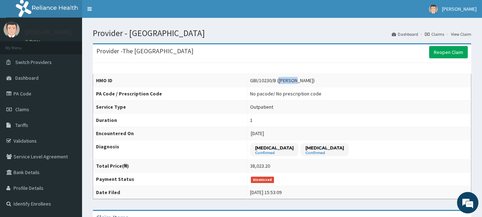
drag, startPoint x: 266, startPoint y: 80, endPoint x: 282, endPoint y: 80, distance: 16.1
click at [282, 80] on div "GBI/10230/B ([PERSON_NAME])" at bounding box center [282, 80] width 65 height 7
copy div "Kaltume"
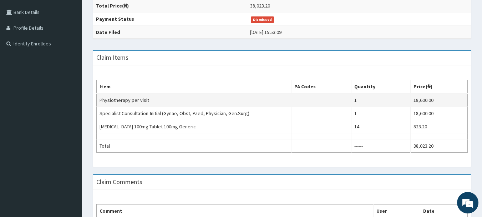
scroll to position [143, 0]
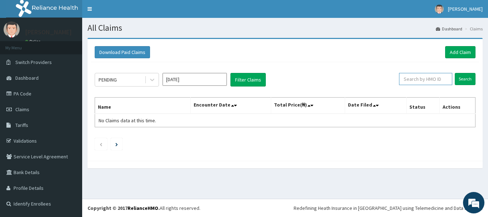
paste input "GBI/10230/B"
type input "GBI/10230/B"
click at [463, 80] on input "Search" at bounding box center [464, 79] width 21 height 12
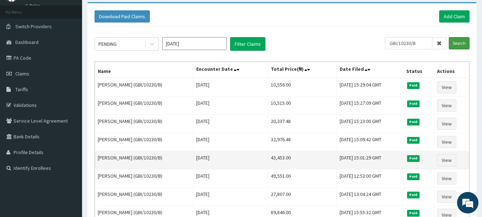
scroll to position [71, 0]
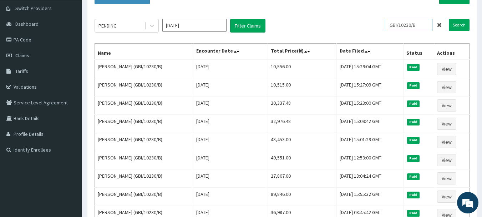
drag, startPoint x: 428, startPoint y: 10, endPoint x: 361, endPoint y: 5, distance: 66.9
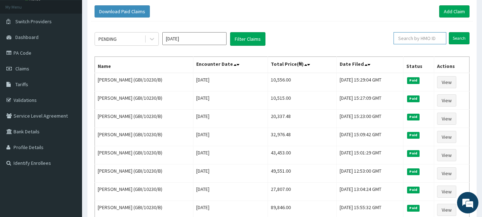
paste input "AFN/10036/"
type input "AFN/10036/"
click at [464, 36] on input "Search" at bounding box center [459, 38] width 21 height 12
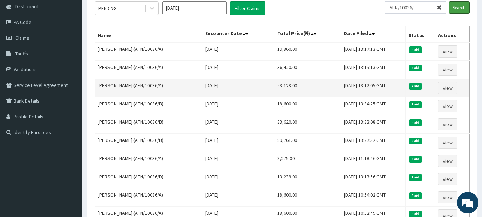
scroll to position [107, 0]
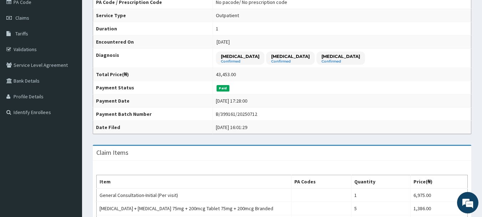
scroll to position [91, 0]
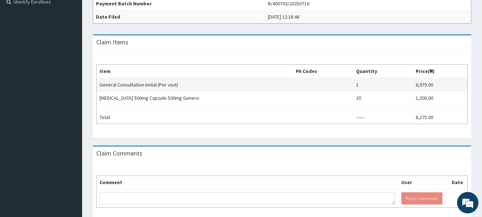
scroll to position [214, 0]
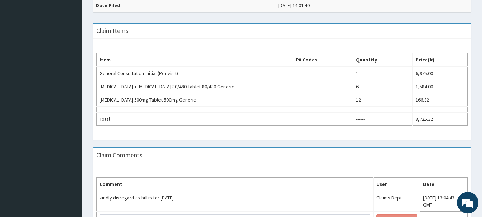
scroll to position [258, 0]
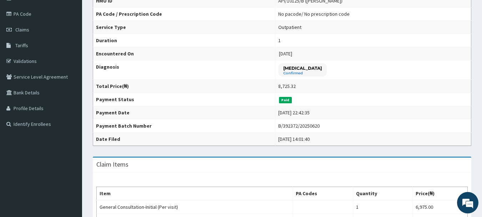
scroll to position [80, 0]
click at [39, 181] on aside "Adolph Anyaka Online My Menu Switch Providers Dashboard PA Code Claims Tariffs …" at bounding box center [41, 161] width 82 height 482
